Goal: Task Accomplishment & Management: Use online tool/utility

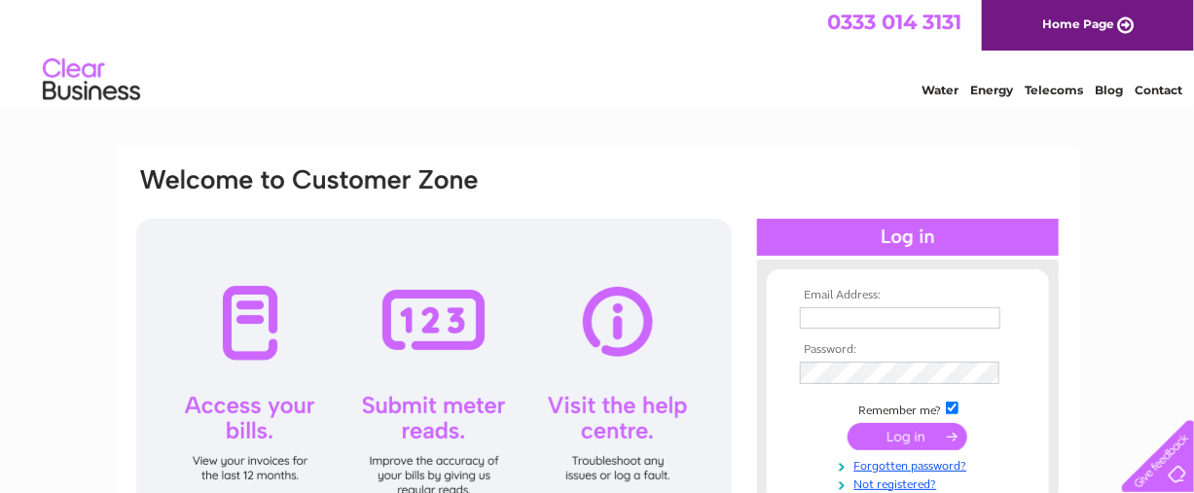
type input "[EMAIL_ADDRESS][DOMAIN_NAME]"
click at [891, 438] on input "submit" at bounding box center [907, 436] width 120 height 27
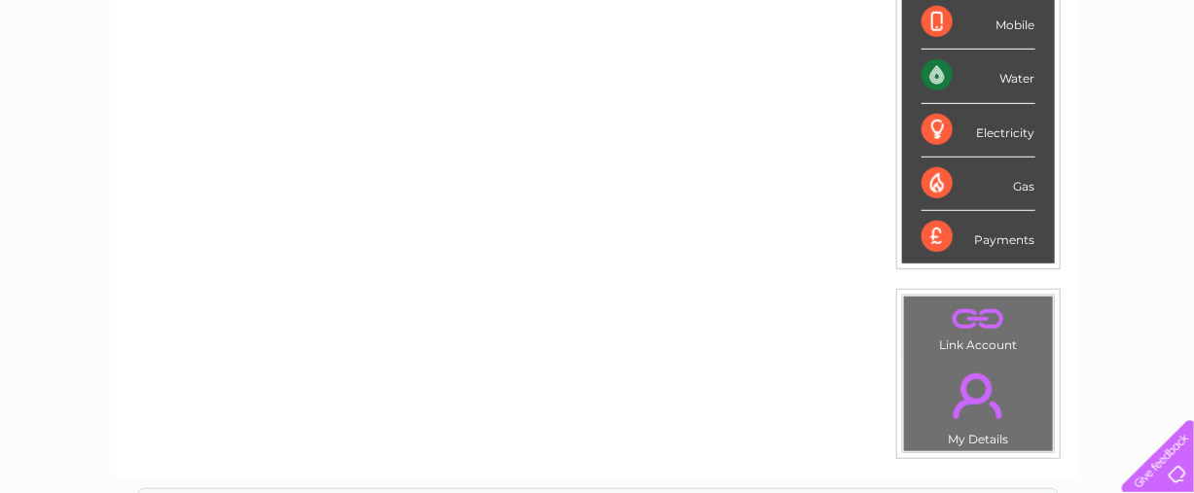
scroll to position [388, 0]
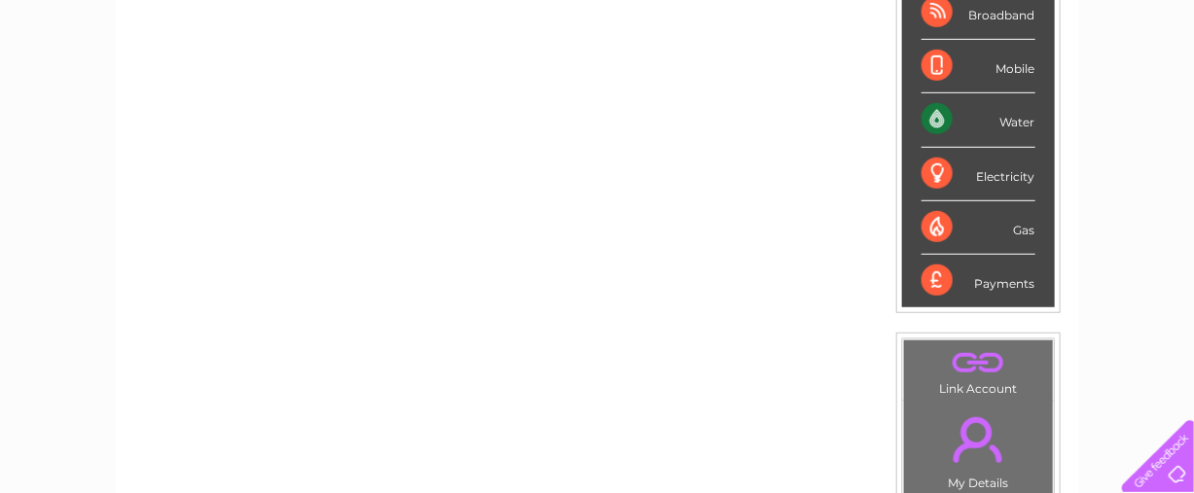
click at [962, 118] on div "Water" at bounding box center [978, 120] width 114 height 54
click at [84, 194] on div "My Clear Business Login Details My Details My Preferences Link Account My Accou…" at bounding box center [597, 306] width 1194 height 1097
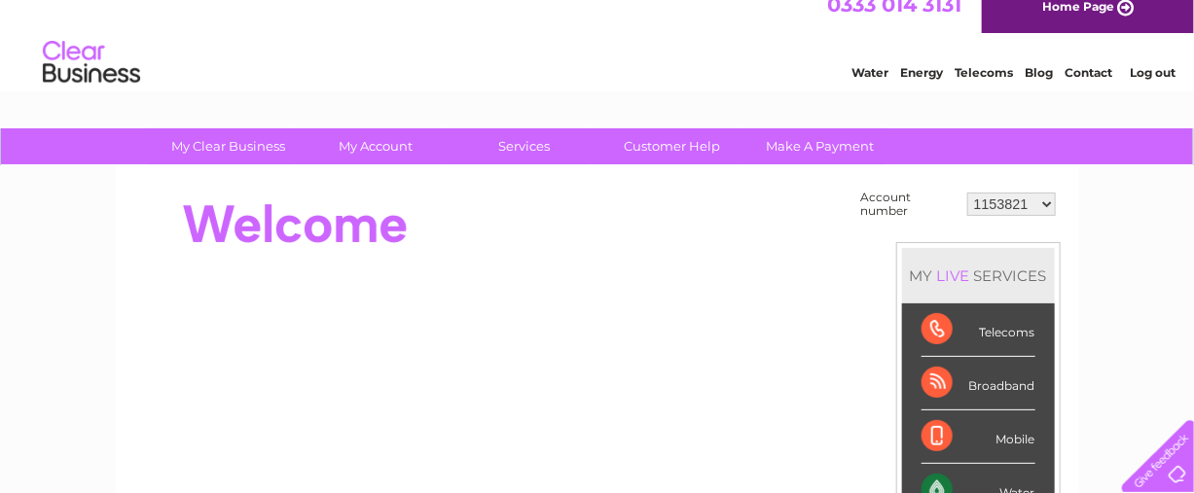
scroll to position [0, 0]
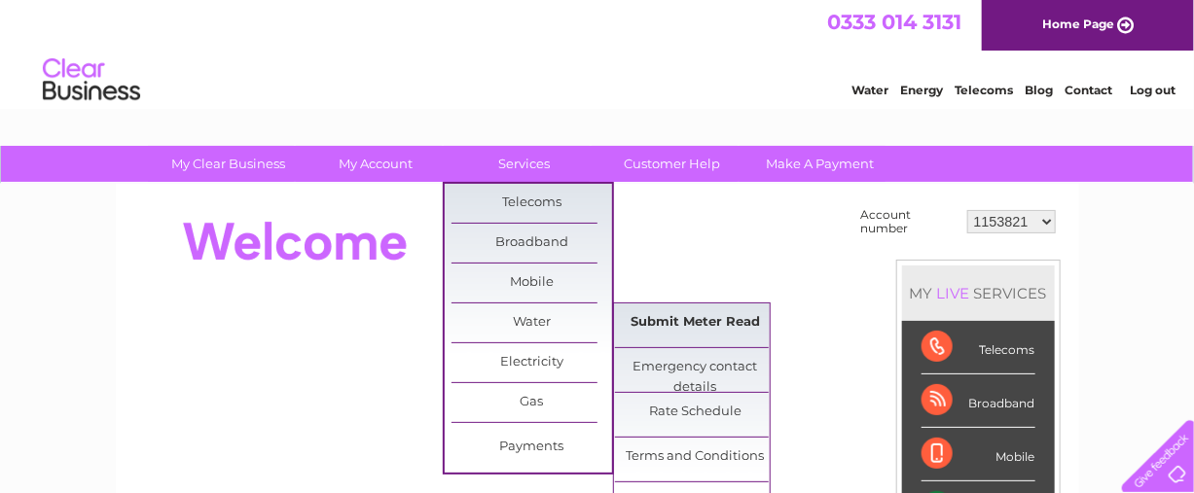
click at [668, 324] on link "Submit Meter Read" at bounding box center [695, 323] width 161 height 39
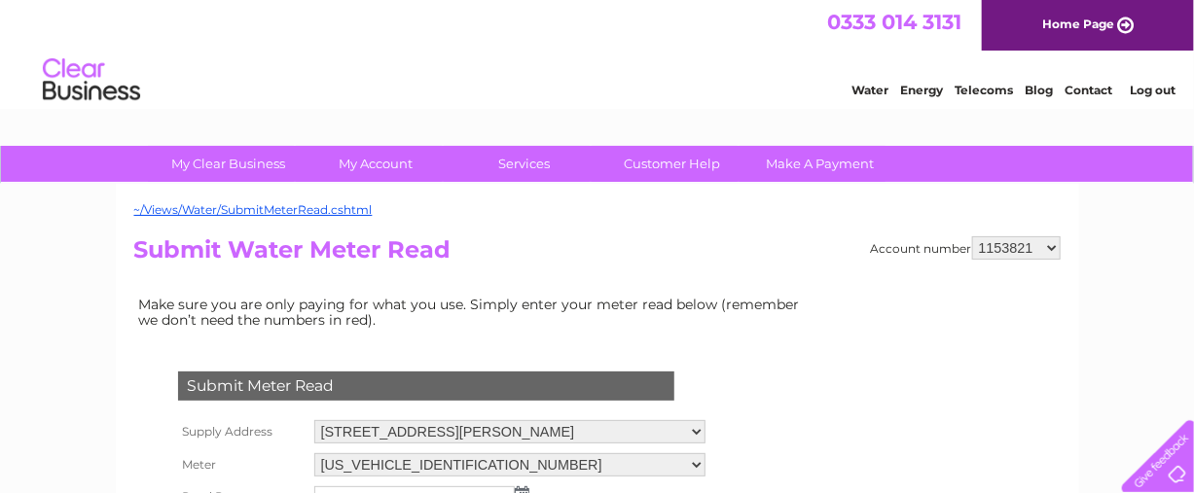
click at [668, 324] on td "Make sure you are only paying for what you use. Simply enter your meter read be…" at bounding box center [474, 312] width 681 height 41
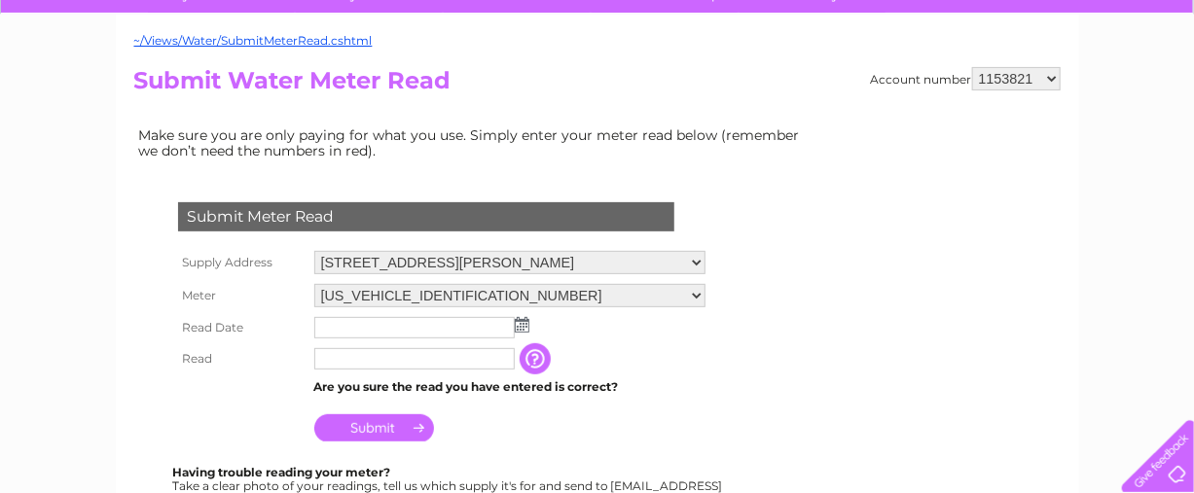
scroll to position [303, 0]
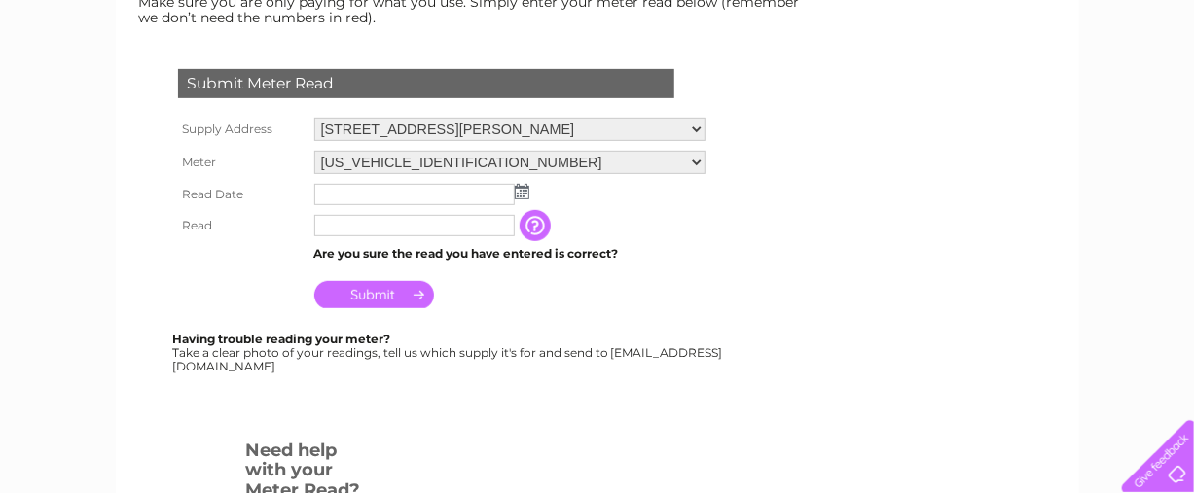
click at [523, 188] on img at bounding box center [522, 192] width 15 height 16
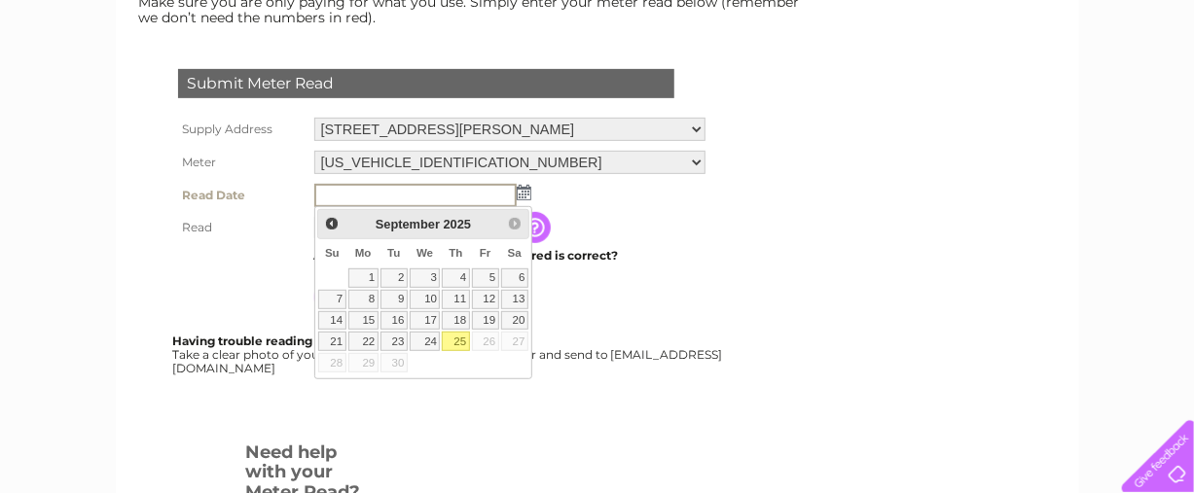
click at [469, 351] on link "25" at bounding box center [455, 341] width 27 height 19
type input "2025/09/25"
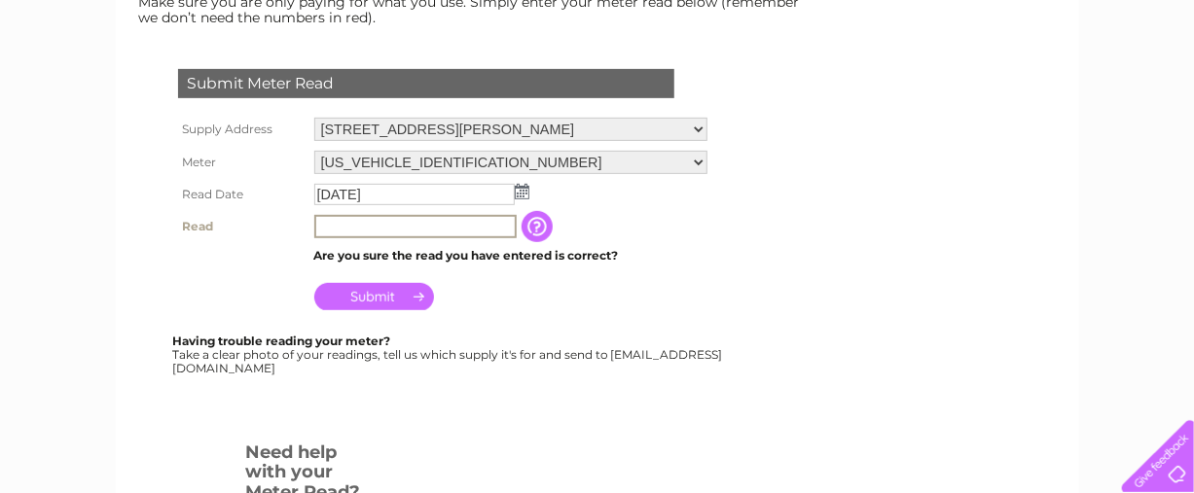
click at [340, 225] on input "text" at bounding box center [415, 226] width 202 height 23
type input "1194"
click at [372, 302] on input "Submit" at bounding box center [374, 296] width 120 height 27
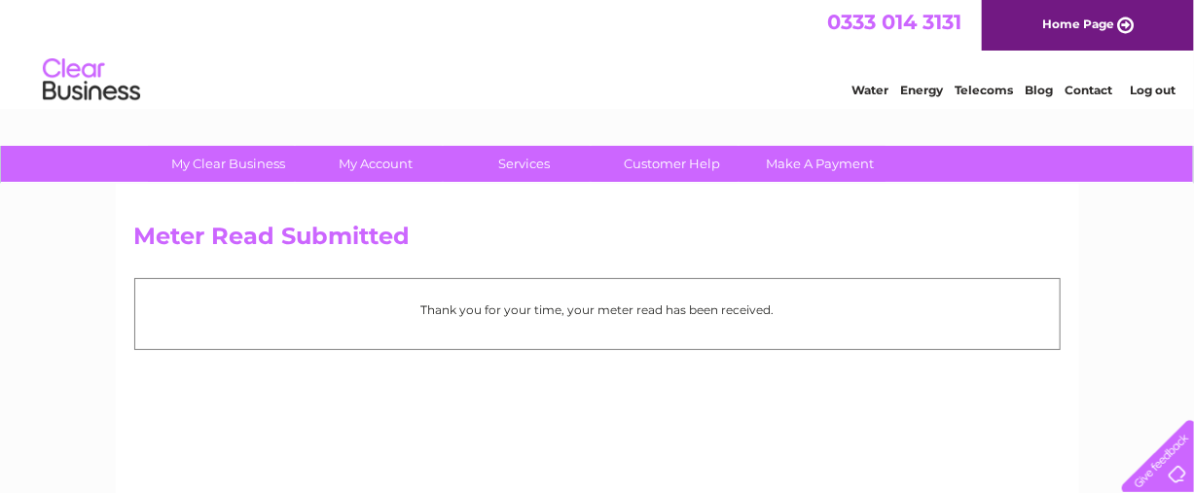
click at [1153, 97] on link "Log out" at bounding box center [1152, 90] width 46 height 15
